Goal: Transaction & Acquisition: Purchase product/service

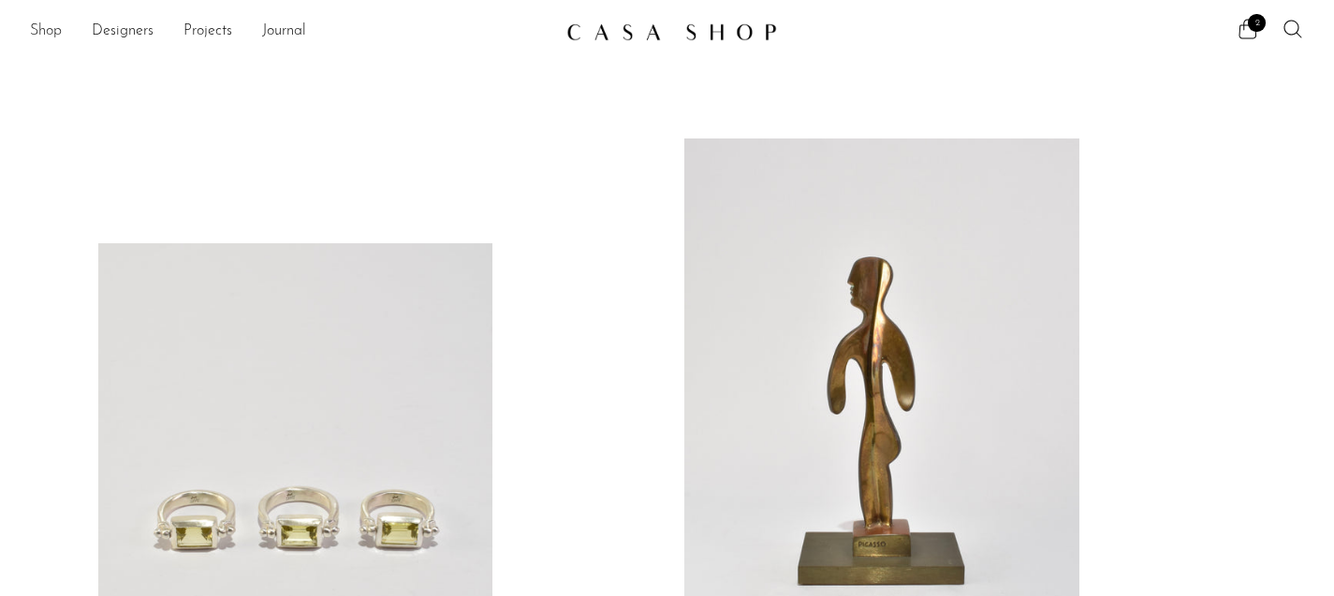
click at [47, 26] on link "Shop" at bounding box center [46, 32] width 32 height 24
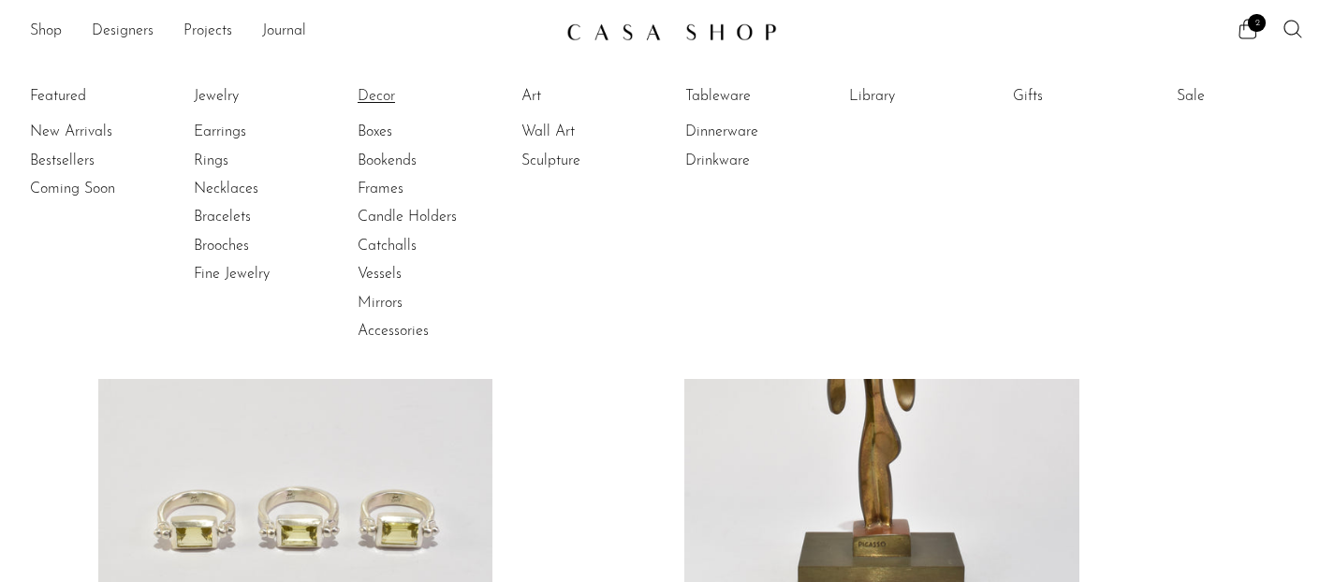
click at [387, 96] on link "Decor" at bounding box center [428, 96] width 140 height 21
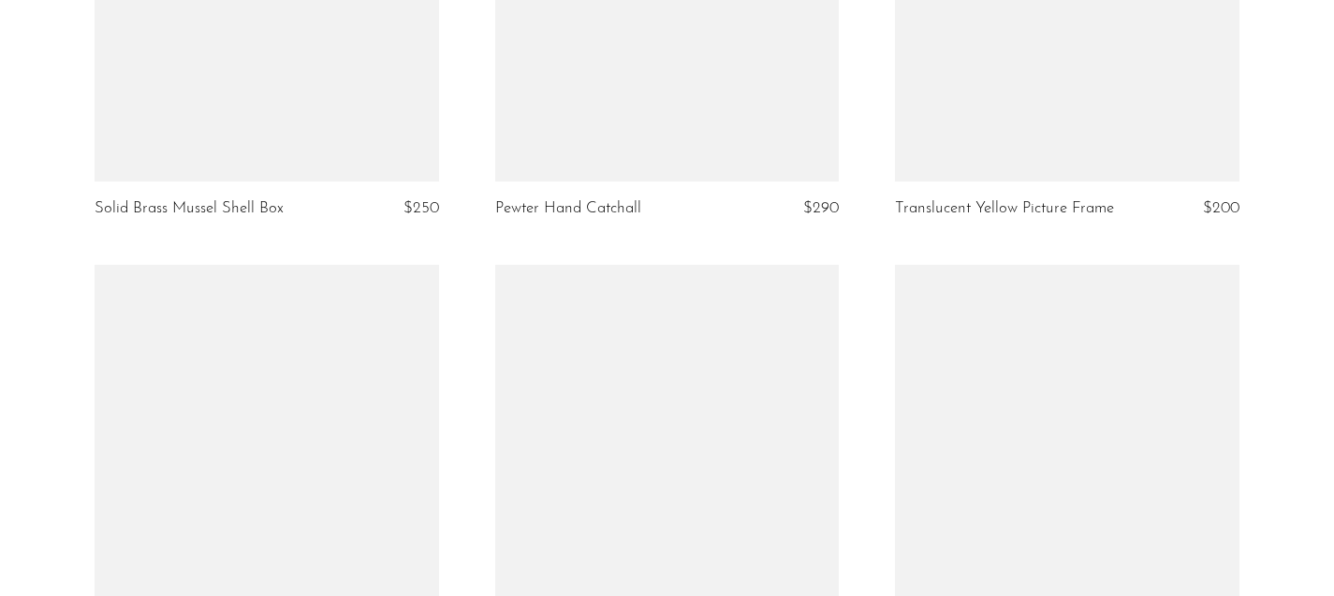
scroll to position [2480, 0]
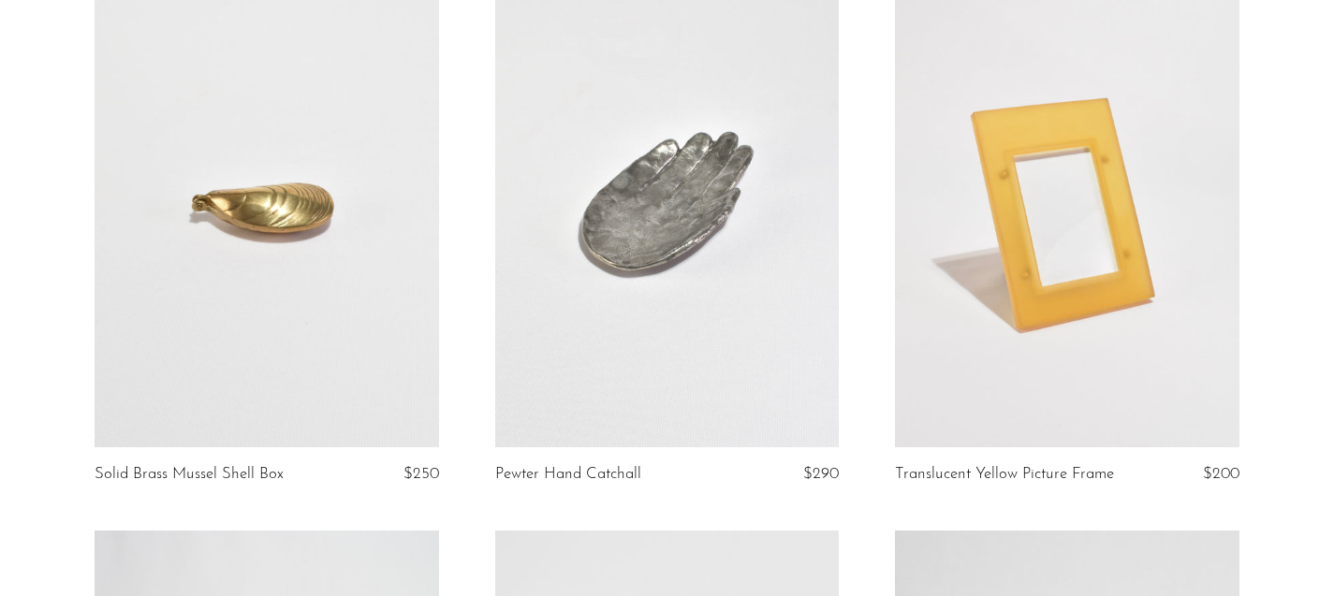
click at [313, 258] on link at bounding box center [266, 206] width 343 height 481
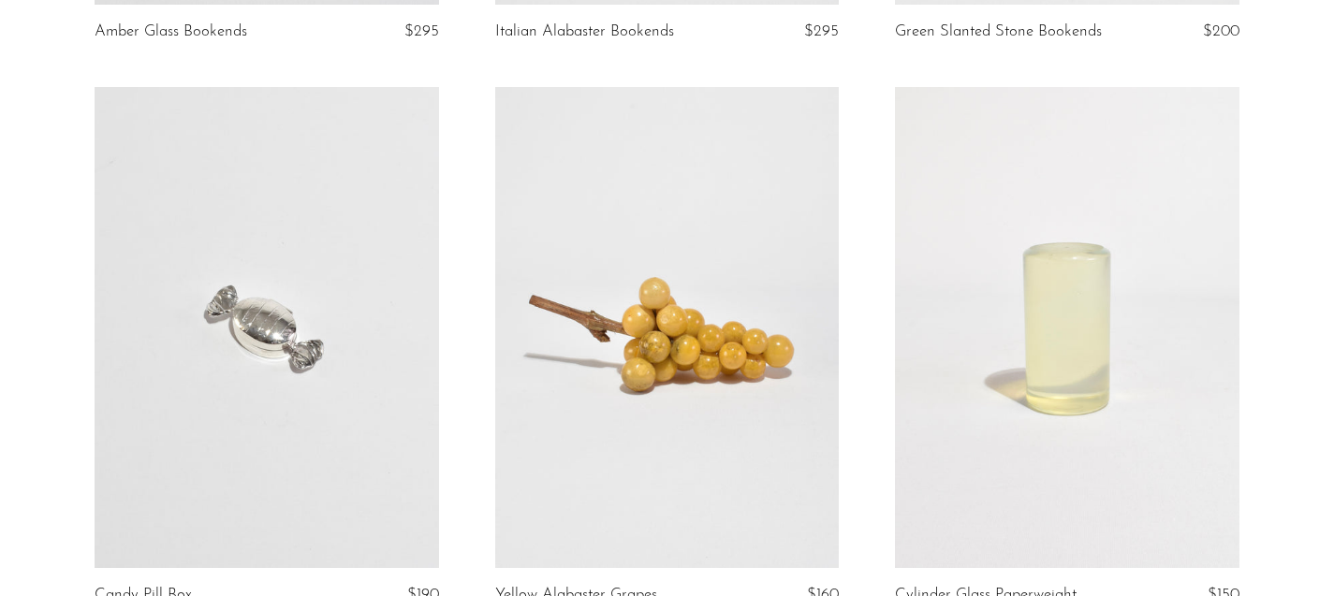
scroll to position [6614, 0]
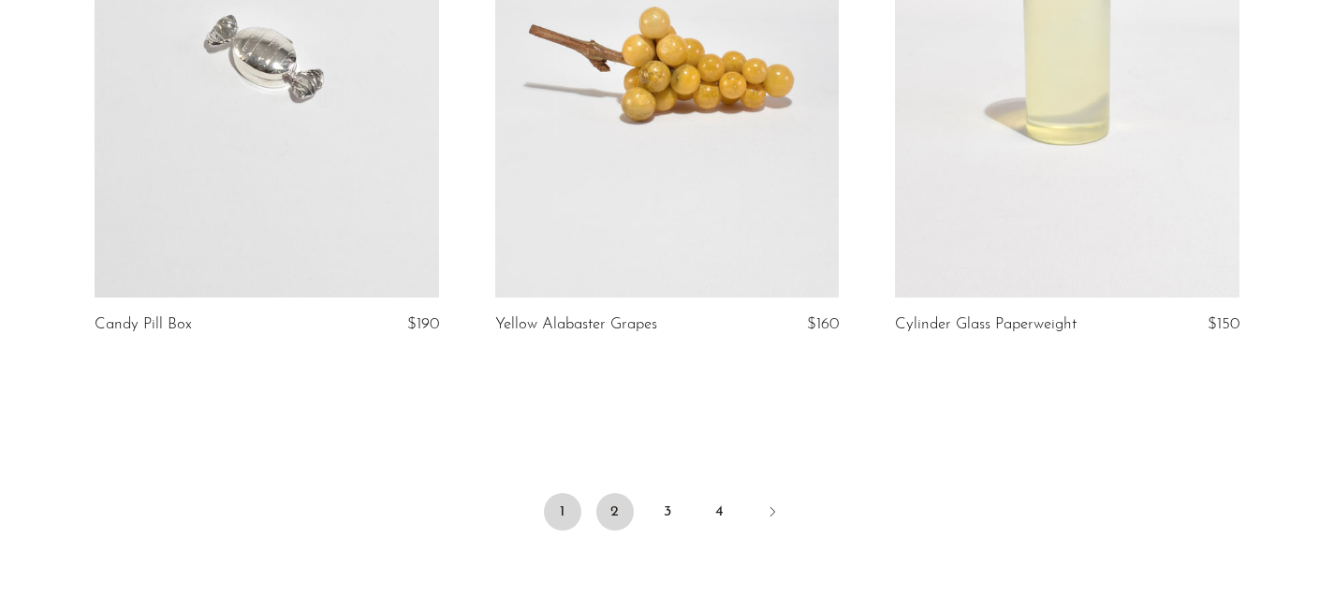
click at [609, 511] on link "2" at bounding box center [614, 511] width 37 height 37
